Goal: Transaction & Acquisition: Purchase product/service

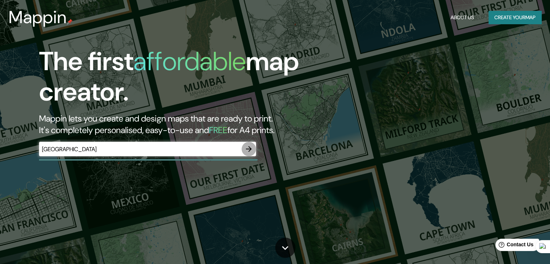
click at [251, 150] on icon "button" at bounding box center [249, 149] width 9 height 9
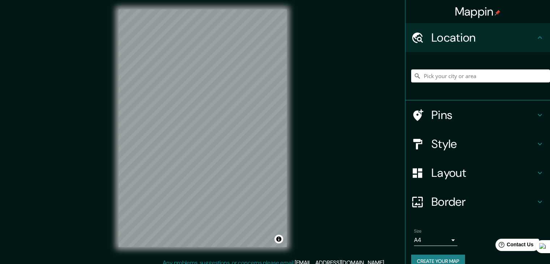
scroll to position [8, 0]
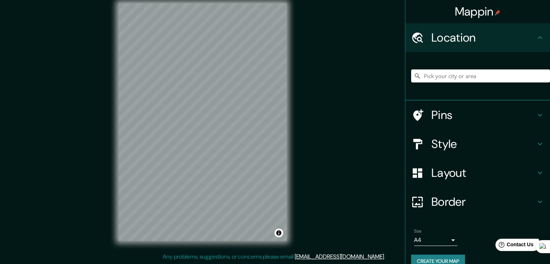
click at [300, 173] on div "Mappin Location Pins Style Layout Border Choose a border. Hint : you can make l…" at bounding box center [275, 128] width 550 height 272
click at [333, 177] on div "Mappin Location Pins Style Layout Border Choose a border. Hint : you can make l…" at bounding box center [275, 128] width 550 height 272
click at [343, 227] on div "Mappin Location Pins Style Layout Border Choose a border. Hint : you can make l…" at bounding box center [275, 128] width 550 height 272
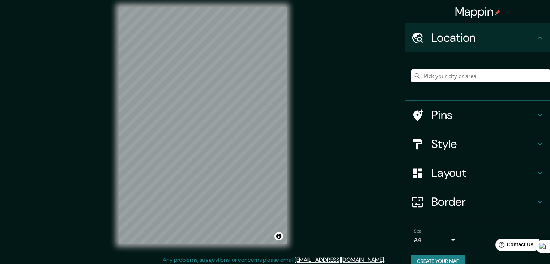
scroll to position [0, 0]
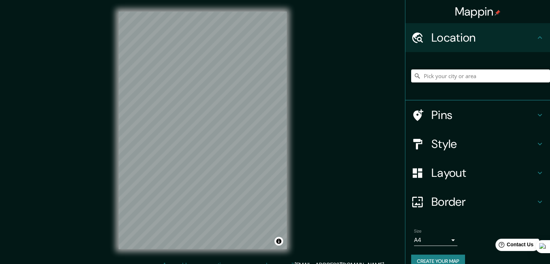
click at [471, 169] on h4 "Layout" at bounding box center [484, 173] width 104 height 14
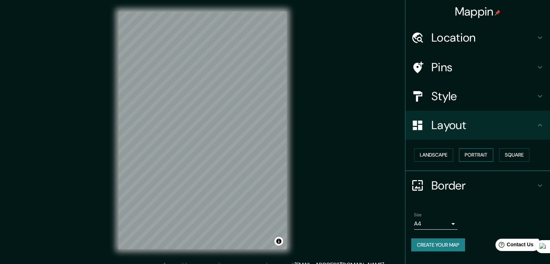
click at [471, 156] on button "Portrait" at bounding box center [476, 154] width 34 height 13
click at [510, 156] on button "Square" at bounding box center [514, 154] width 30 height 13
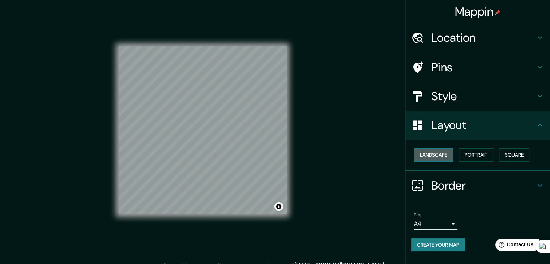
click at [446, 157] on button "Landscape" at bounding box center [433, 154] width 39 height 13
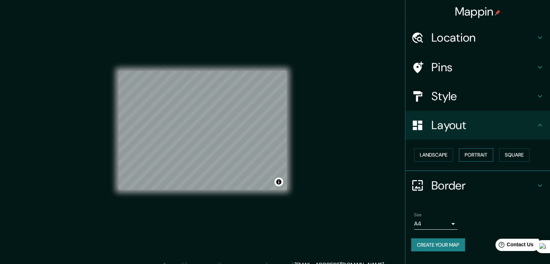
click at [478, 157] on button "Portrait" at bounding box center [476, 154] width 34 height 13
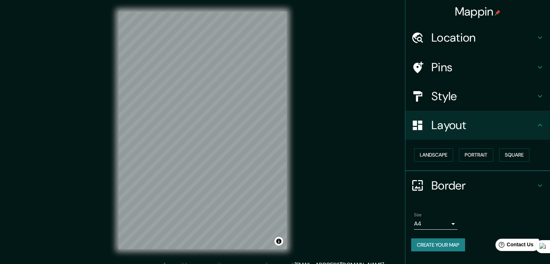
click at [352, 149] on div "Mappin Location Pins Style Layout Landscape Portrait Square Border Choose a bor…" at bounding box center [275, 136] width 550 height 272
click at [487, 131] on h4 "Layout" at bounding box center [484, 125] width 104 height 14
click at [321, 194] on div "Mappin Location Pins Style Layout Landscape Portrait Square Border Choose a bor…" at bounding box center [275, 136] width 550 height 272
click at [301, 154] on div "Mappin Location Pins Style Layout Landscape Portrait Square Border Choose a bor…" at bounding box center [275, 136] width 550 height 272
click at [298, 131] on div "© Mapbox © OpenStreetMap Improve this map" at bounding box center [202, 130] width 191 height 261
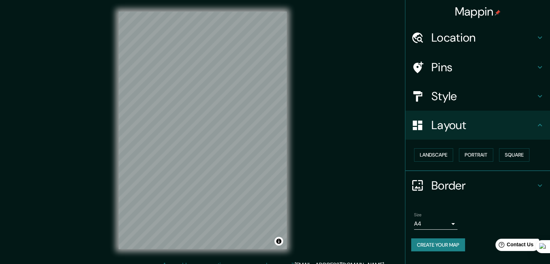
click at [323, 133] on div "Mappin Location Pins Style Layout Landscape Portrait Square Border Choose a bor…" at bounding box center [275, 136] width 550 height 272
click at [318, 149] on div "Mappin Location Pins Style Layout Landscape Portrait Square Border Choose a bor…" at bounding box center [275, 136] width 550 height 272
click at [320, 158] on div "Mappin Location Pins Style Layout Landscape Portrait Square Border Choose a bor…" at bounding box center [275, 136] width 550 height 272
